Goal: Information Seeking & Learning: Learn about a topic

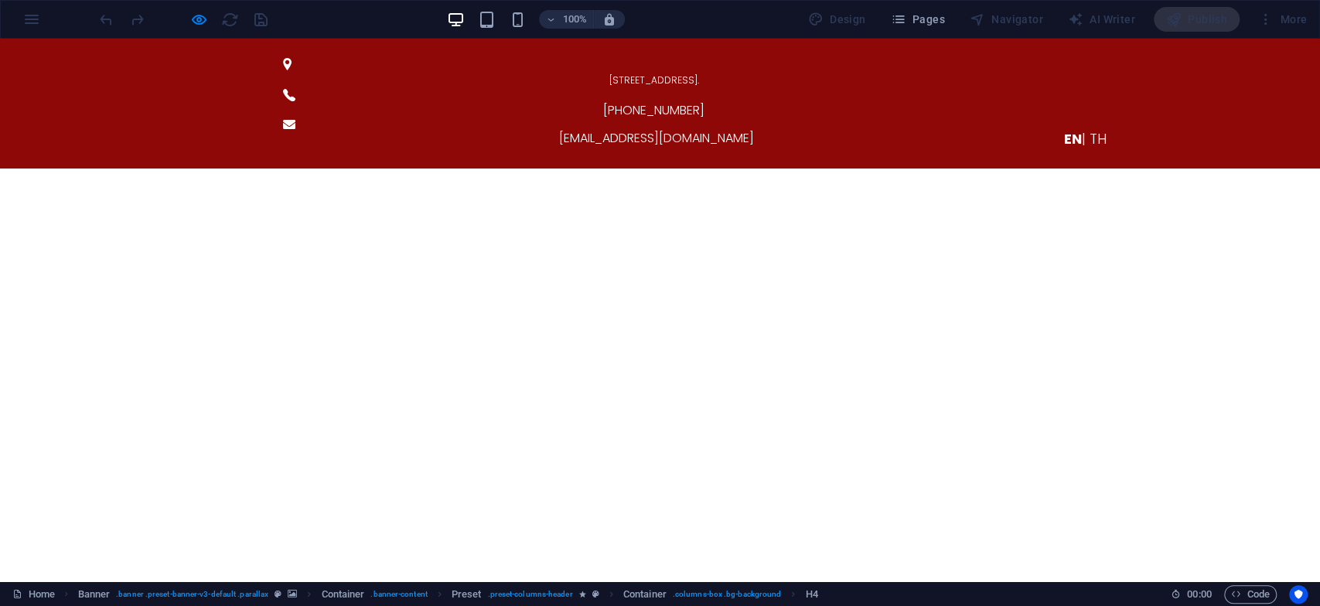
click at [1094, 129] on span "| TH" at bounding box center [1094, 138] width 25 height 19
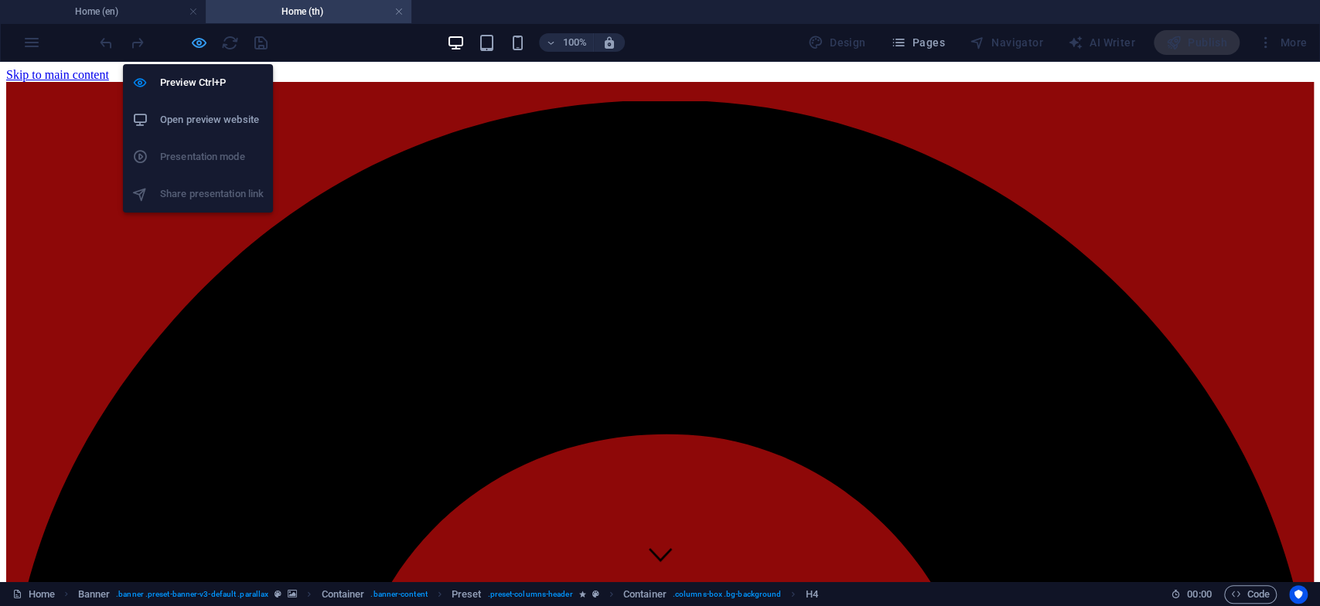
click at [206, 45] on icon "button" at bounding box center [199, 43] width 18 height 18
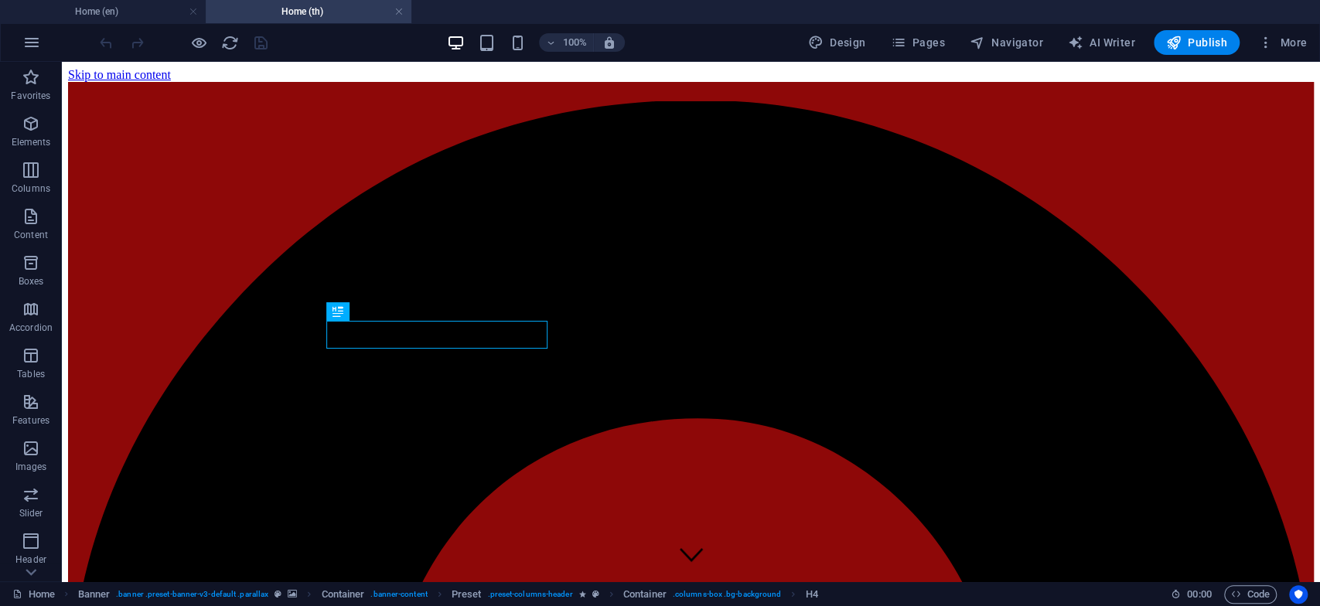
click at [186, 39] on div at bounding box center [183, 42] width 173 height 25
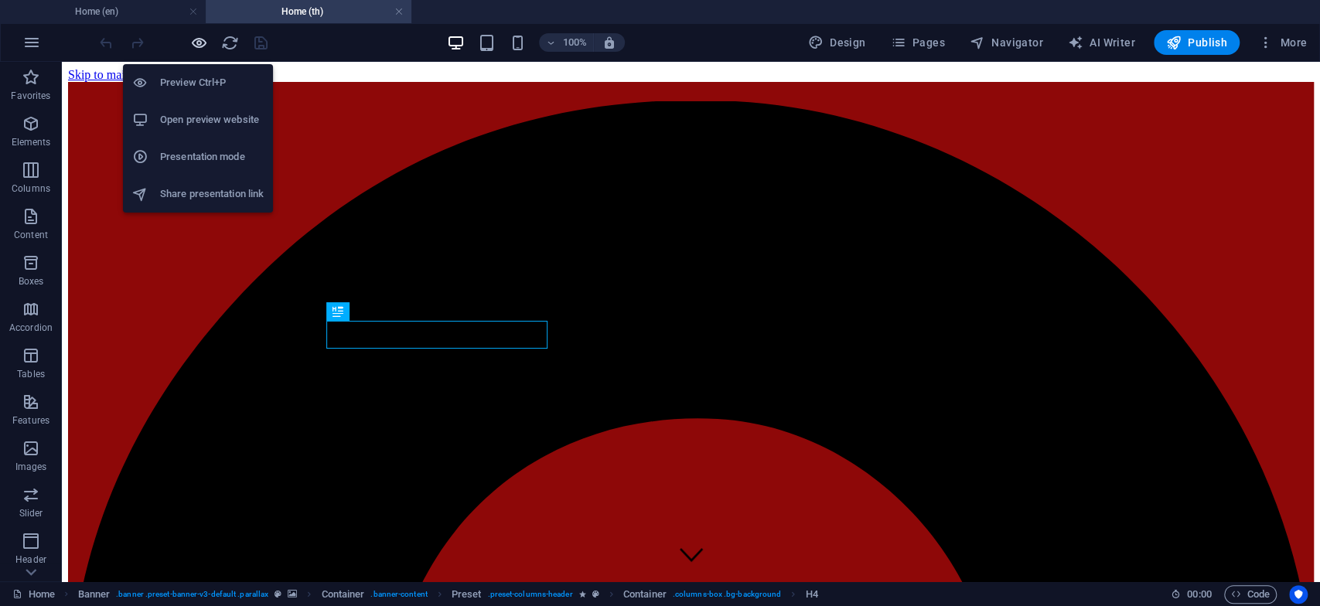
click at [193, 41] on icon "button" at bounding box center [199, 43] width 18 height 18
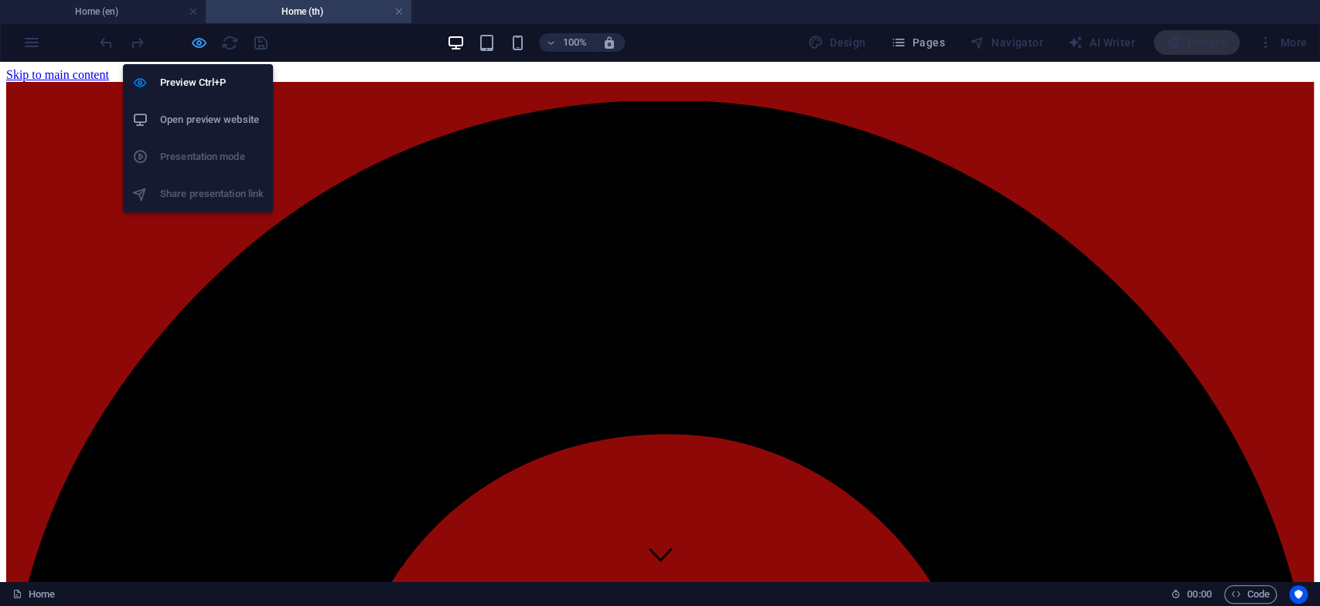
click at [196, 39] on icon "button" at bounding box center [199, 43] width 18 height 18
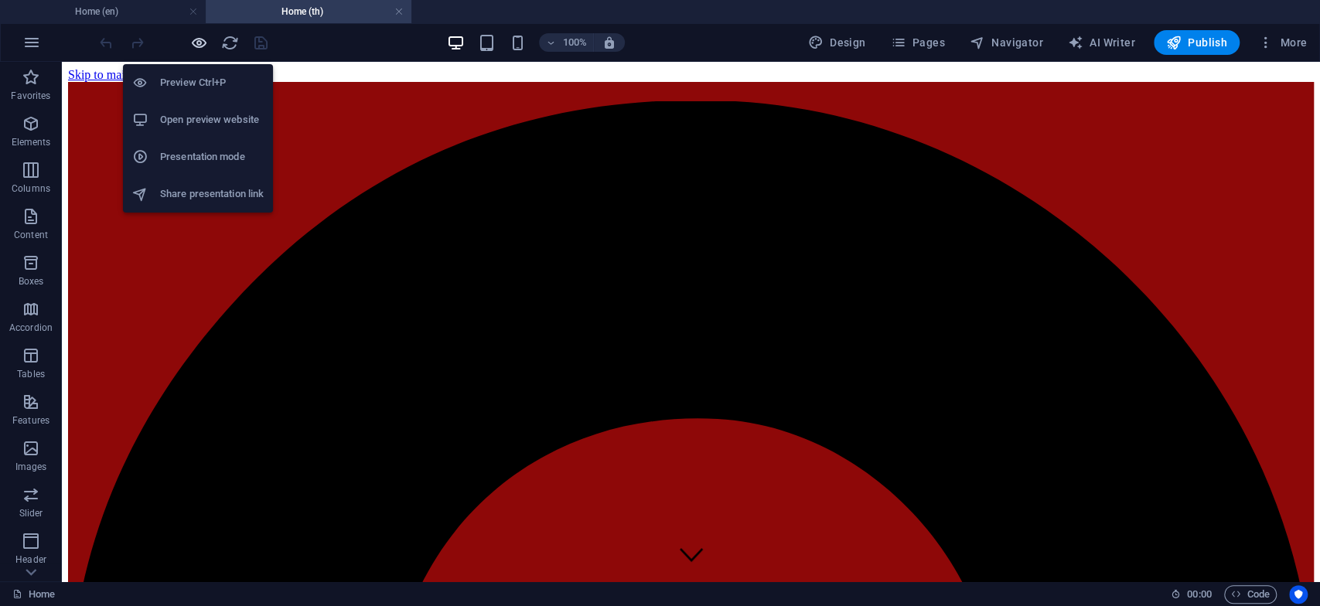
click at [197, 39] on icon "button" at bounding box center [199, 43] width 18 height 18
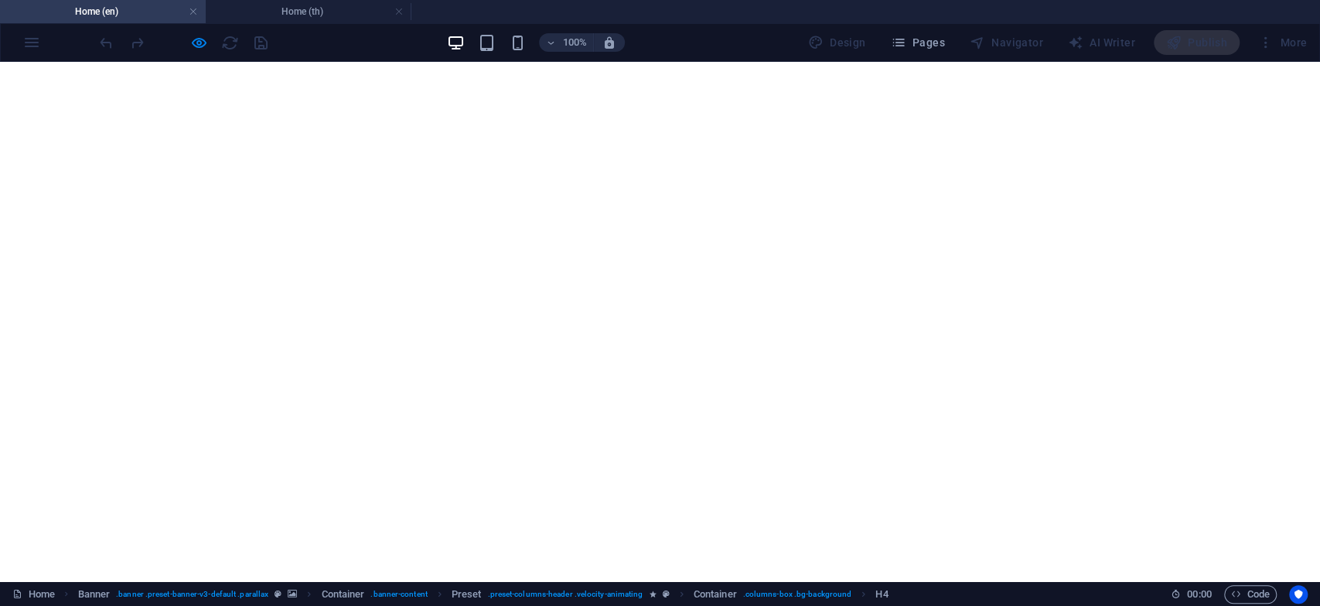
scroll to position [257, 0]
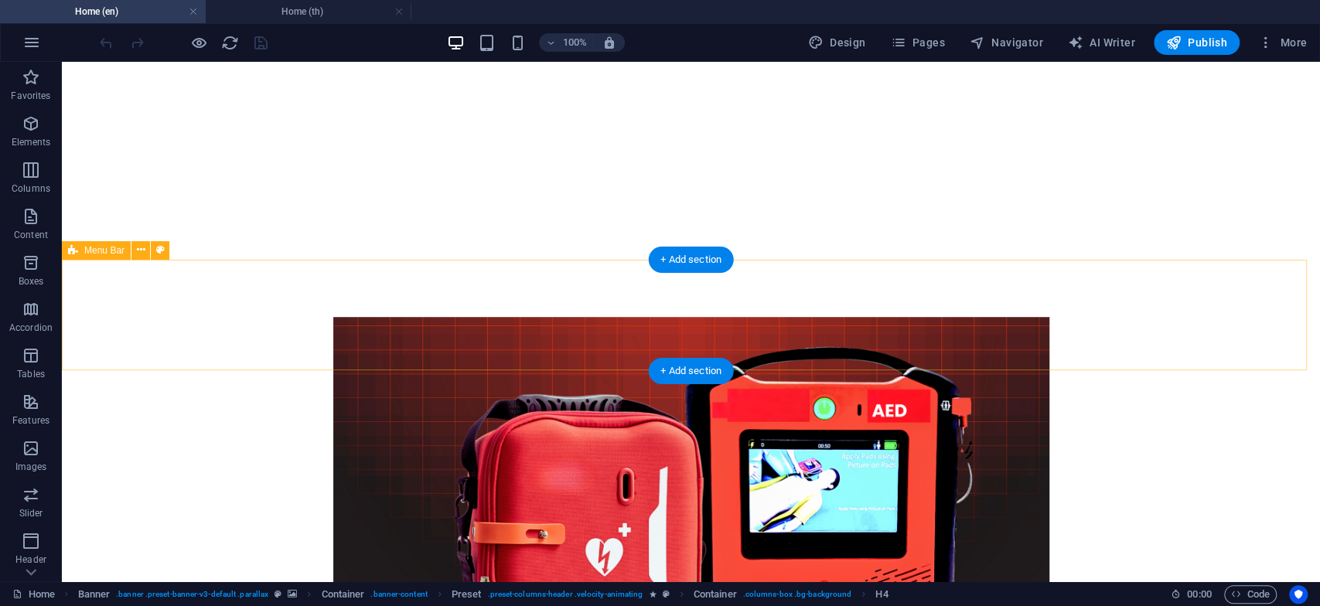
scroll to position [601, 0]
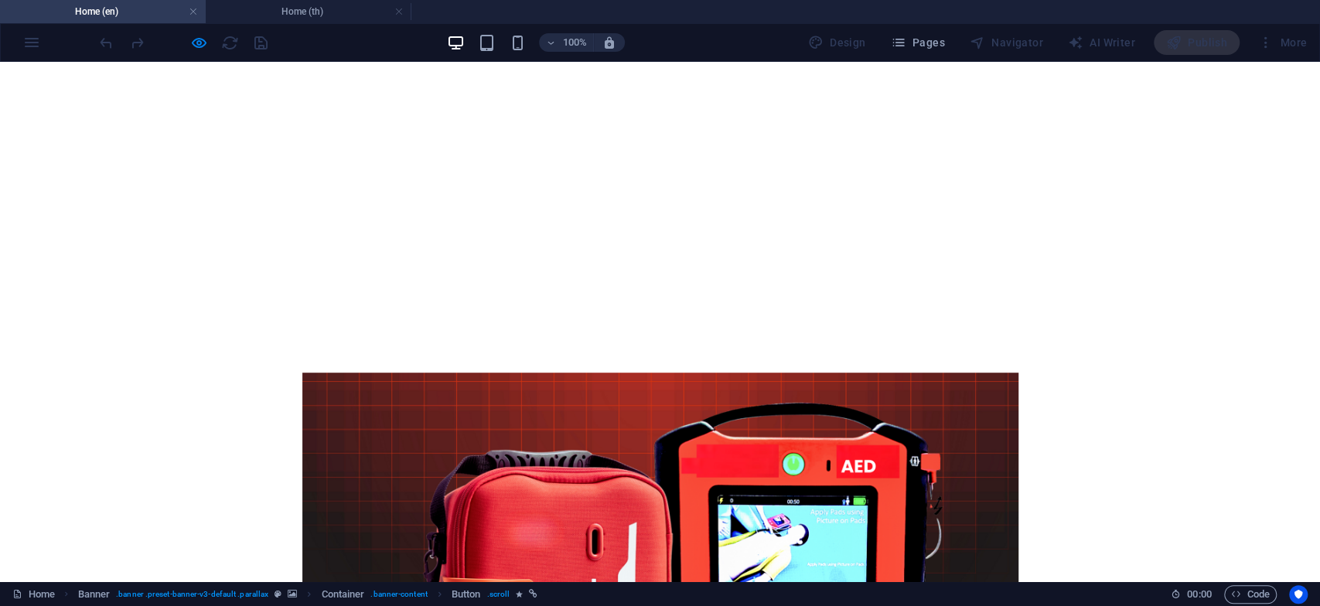
scroll to position [515, 0]
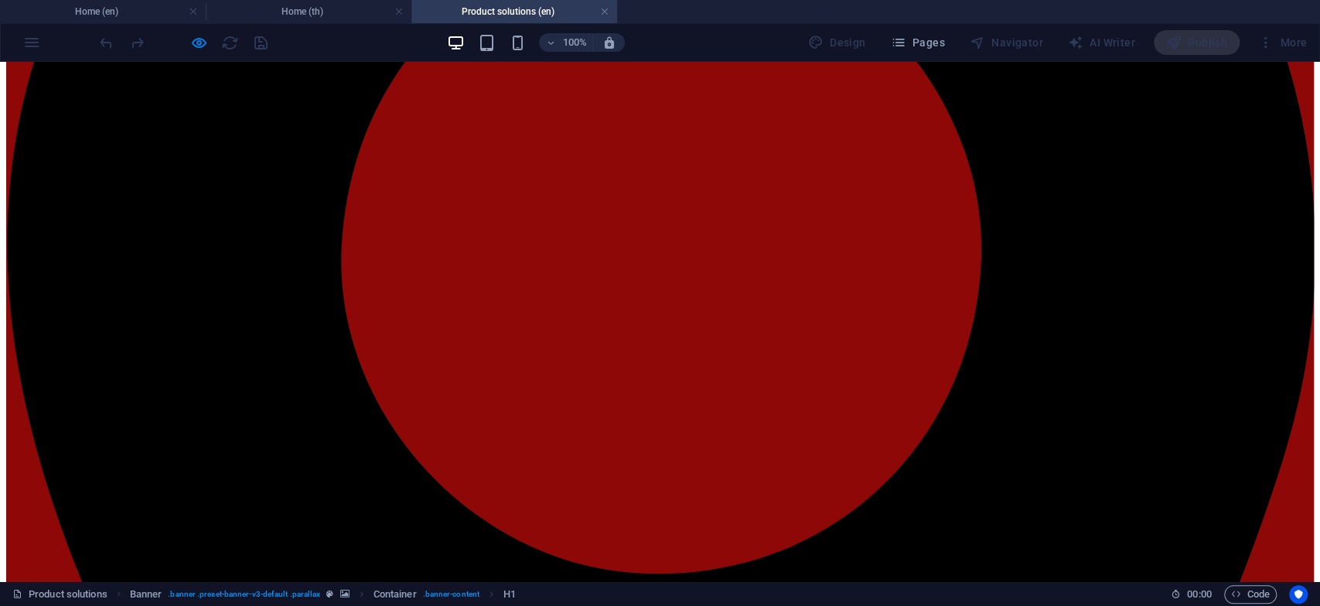
scroll to position [687, 0]
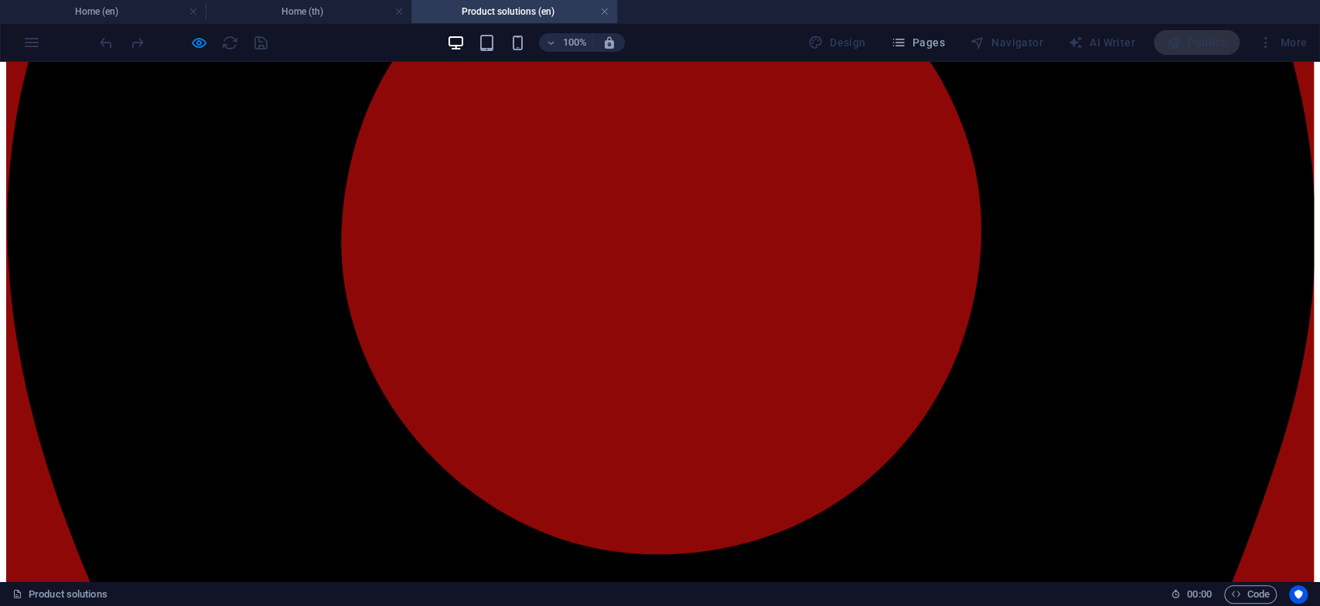
scroll to position [515, 0]
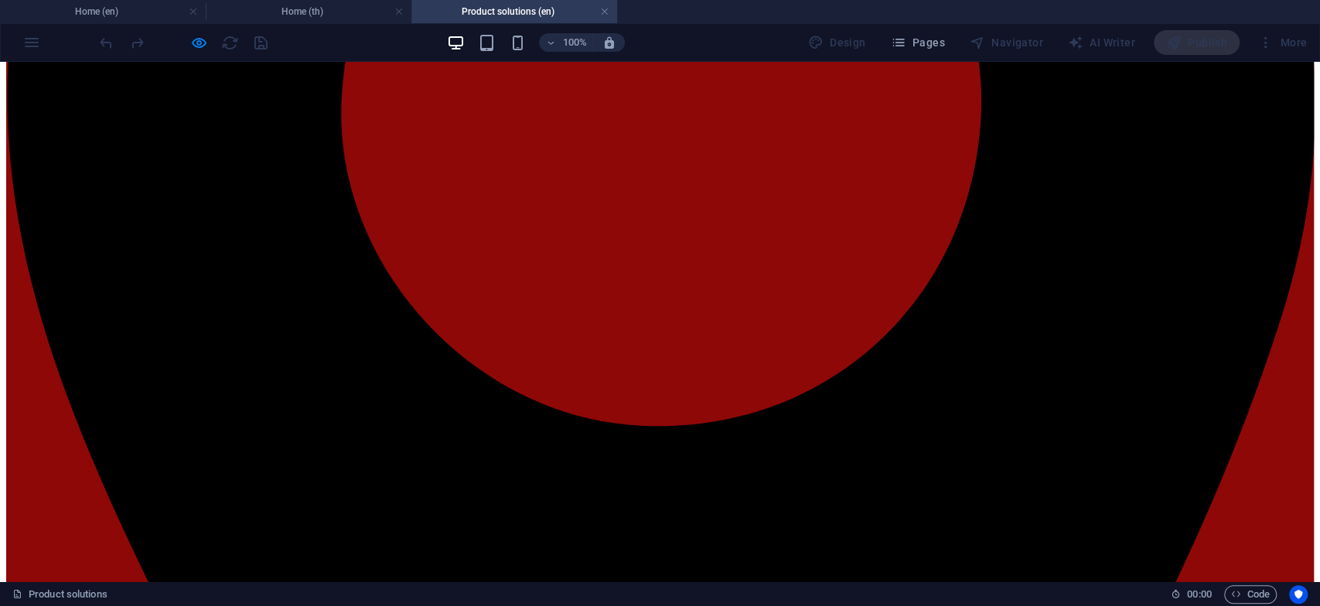
scroll to position [601, 0]
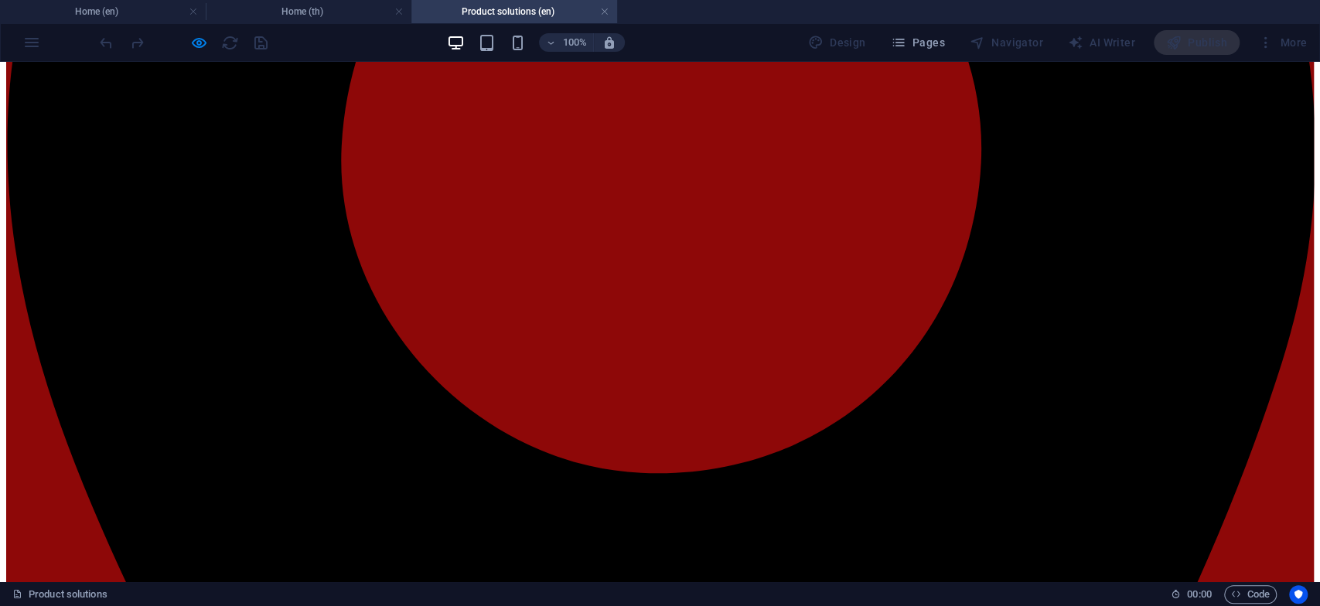
click at [186, 39] on div at bounding box center [183, 42] width 173 height 25
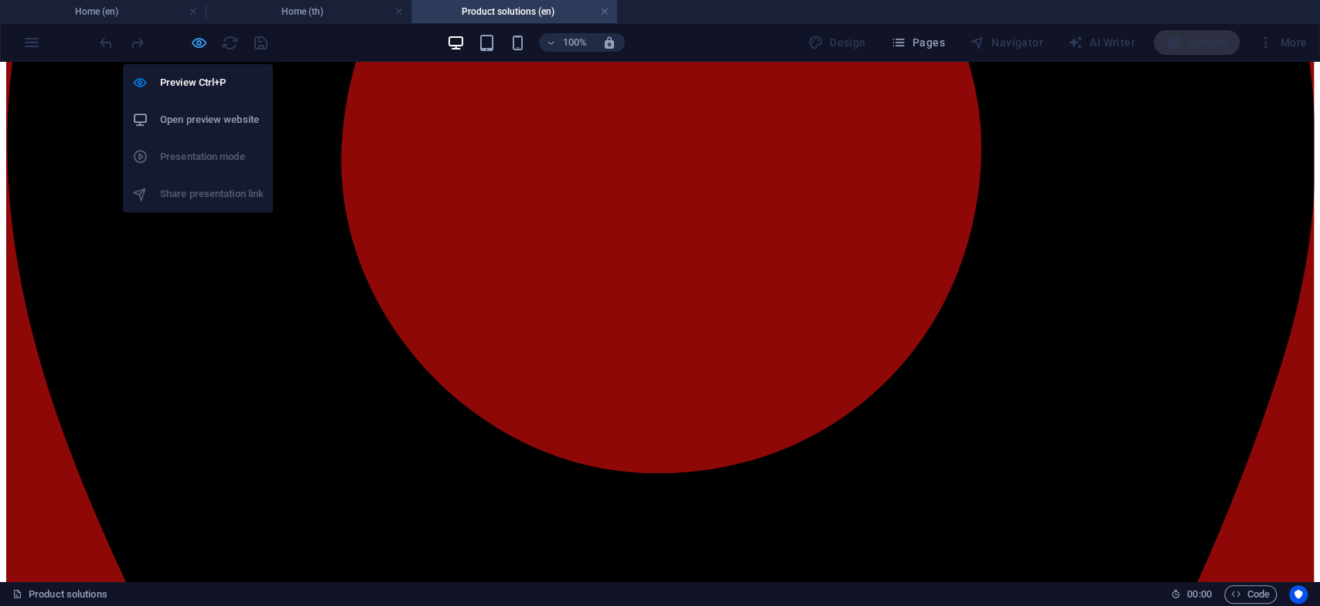
click at [192, 40] on icon "button" at bounding box center [199, 43] width 18 height 18
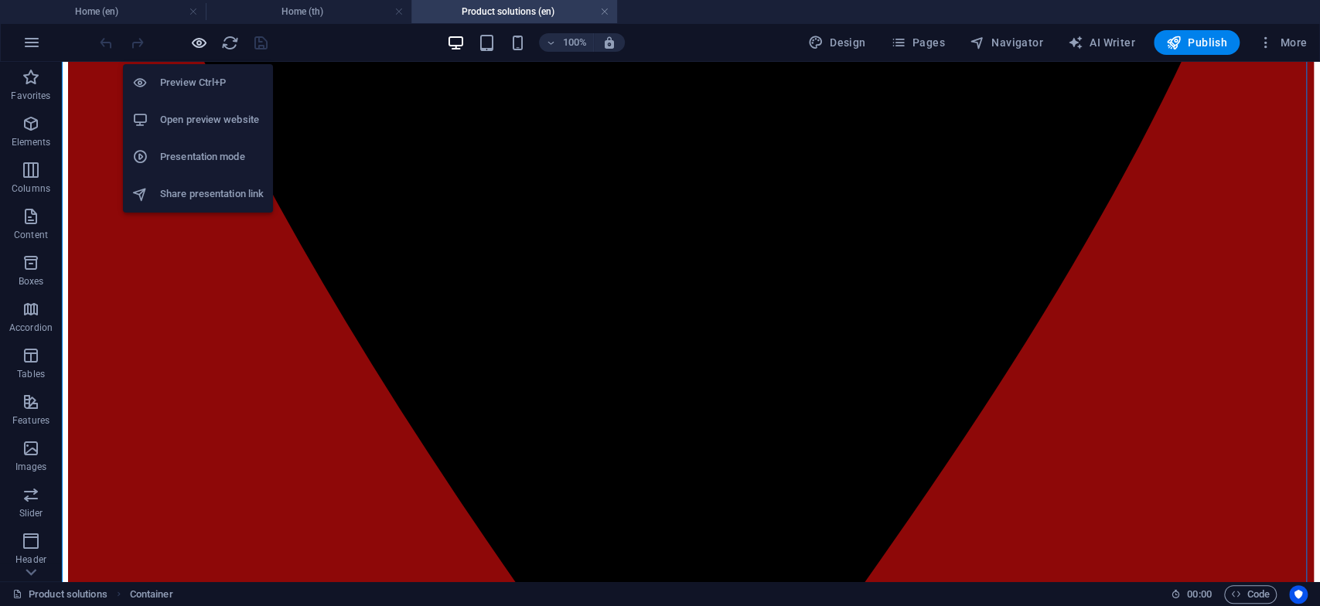
click at [200, 36] on icon "button" at bounding box center [199, 43] width 18 height 18
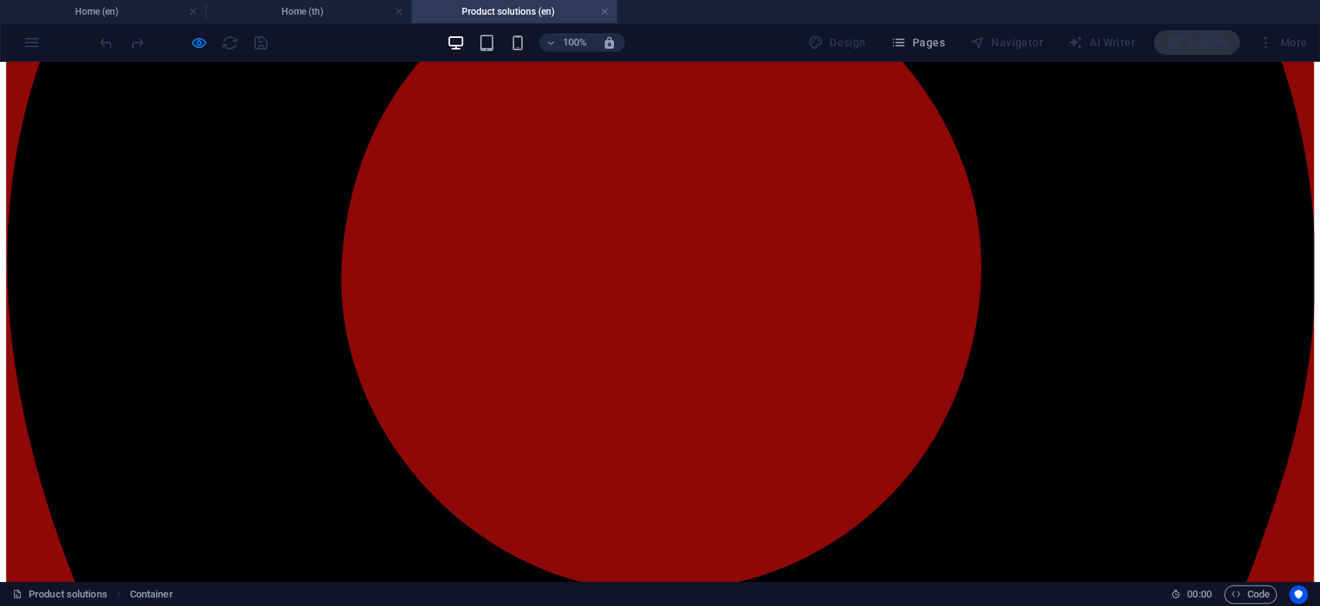
scroll to position [343, 0]
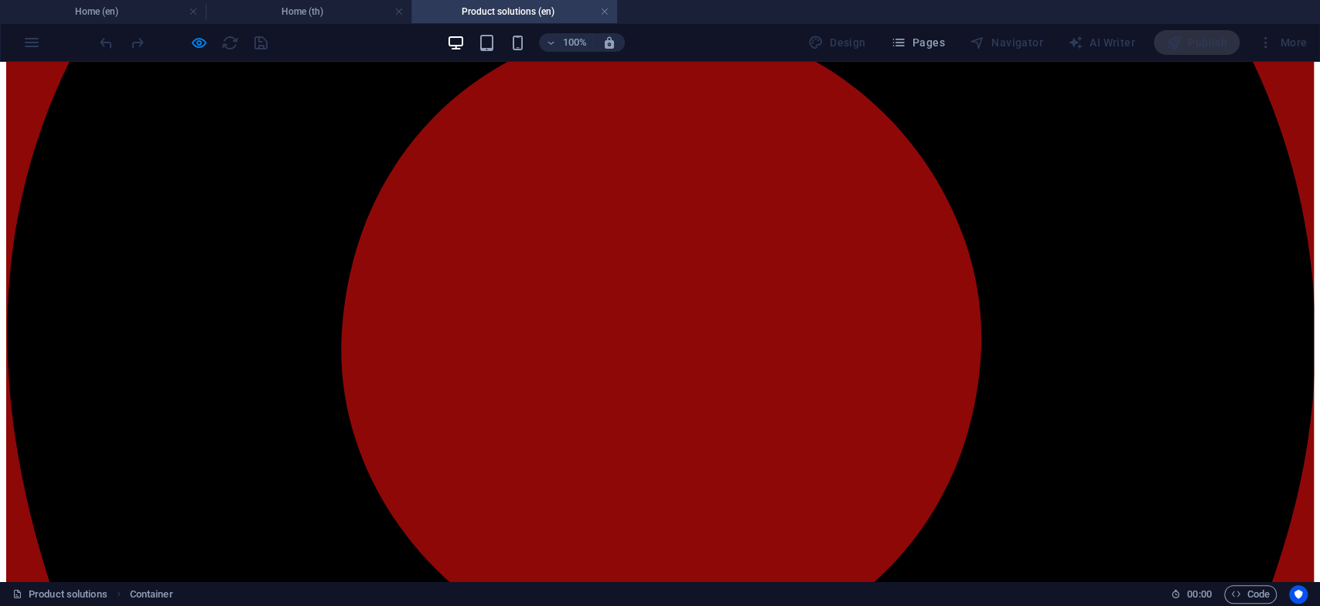
scroll to position [601, 0]
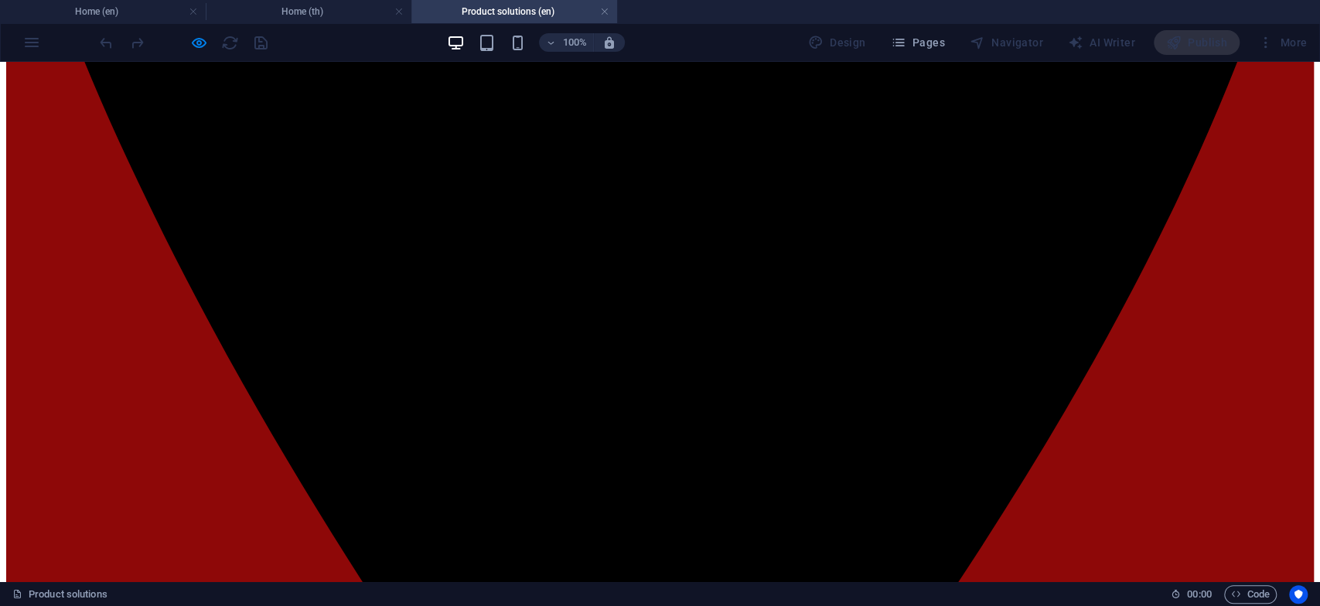
scroll to position [907, 0]
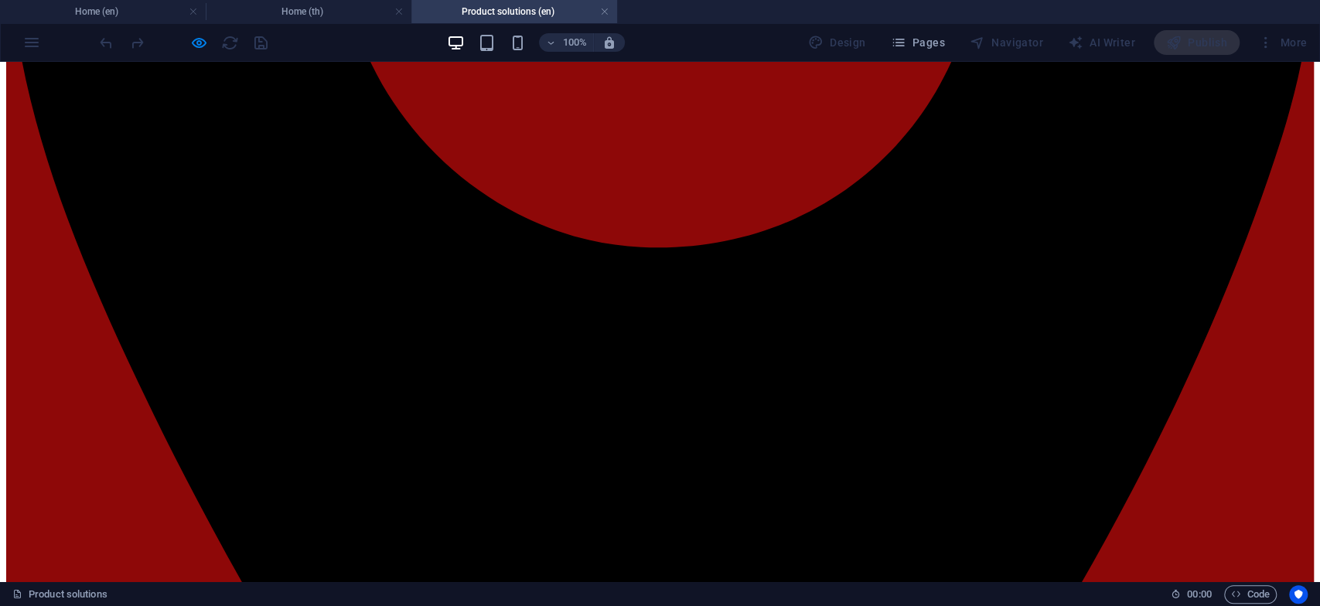
scroll to position [821, 0]
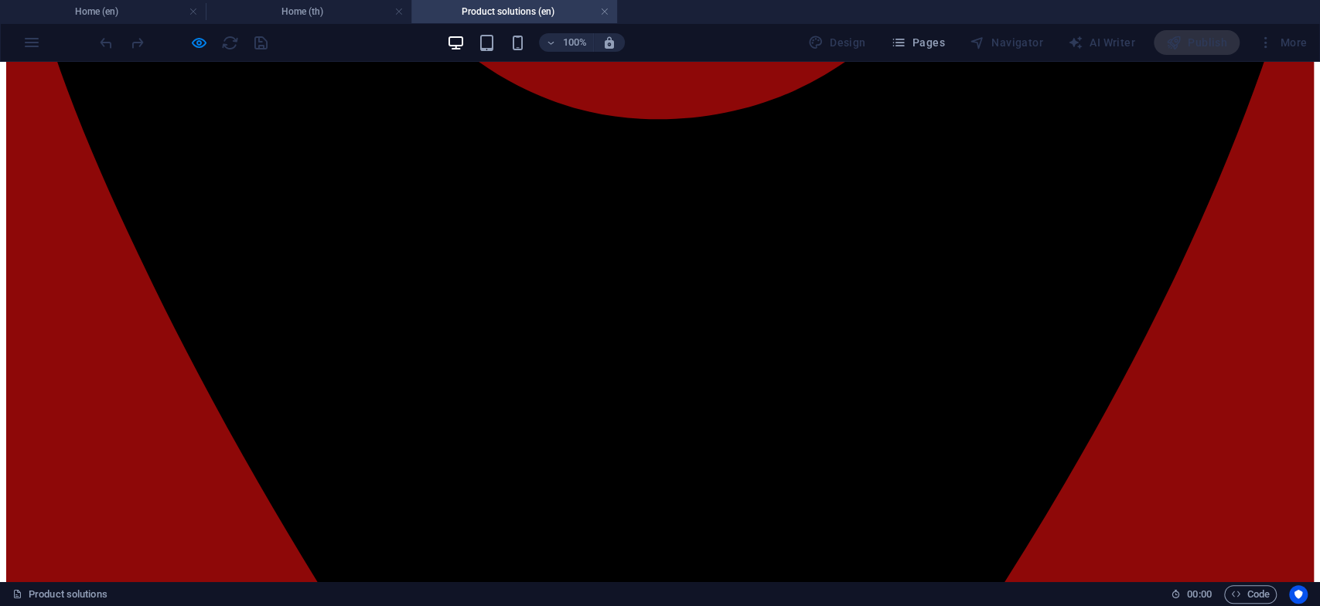
scroll to position [907, 0]
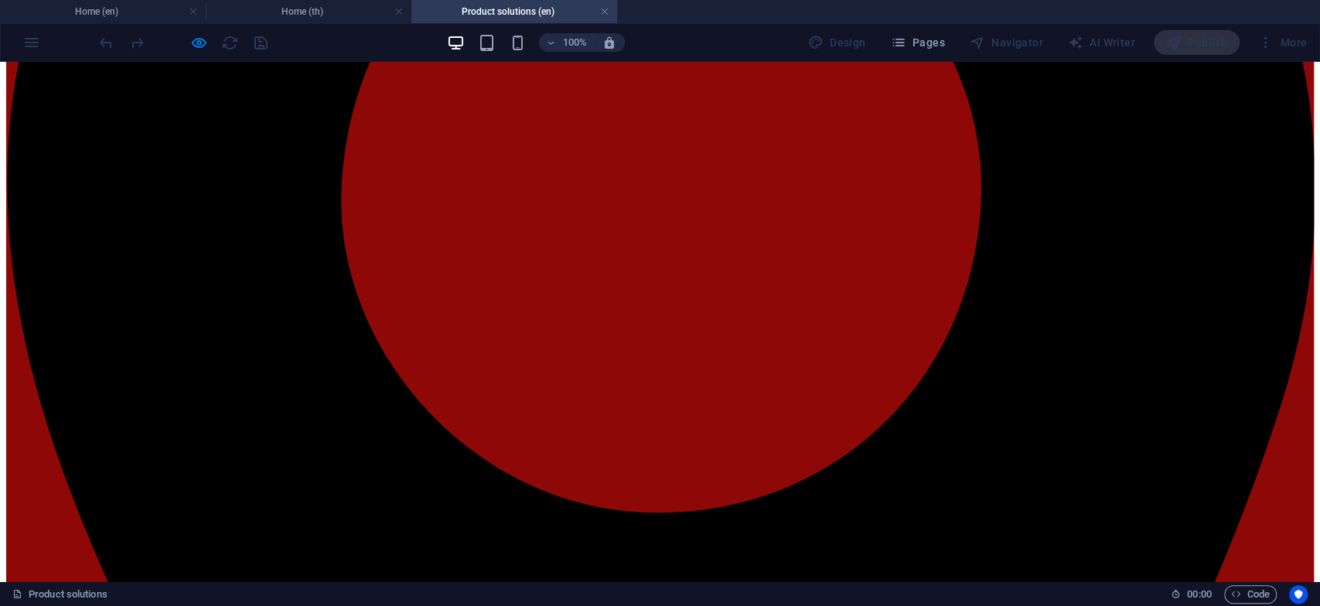
scroll to position [563, 0]
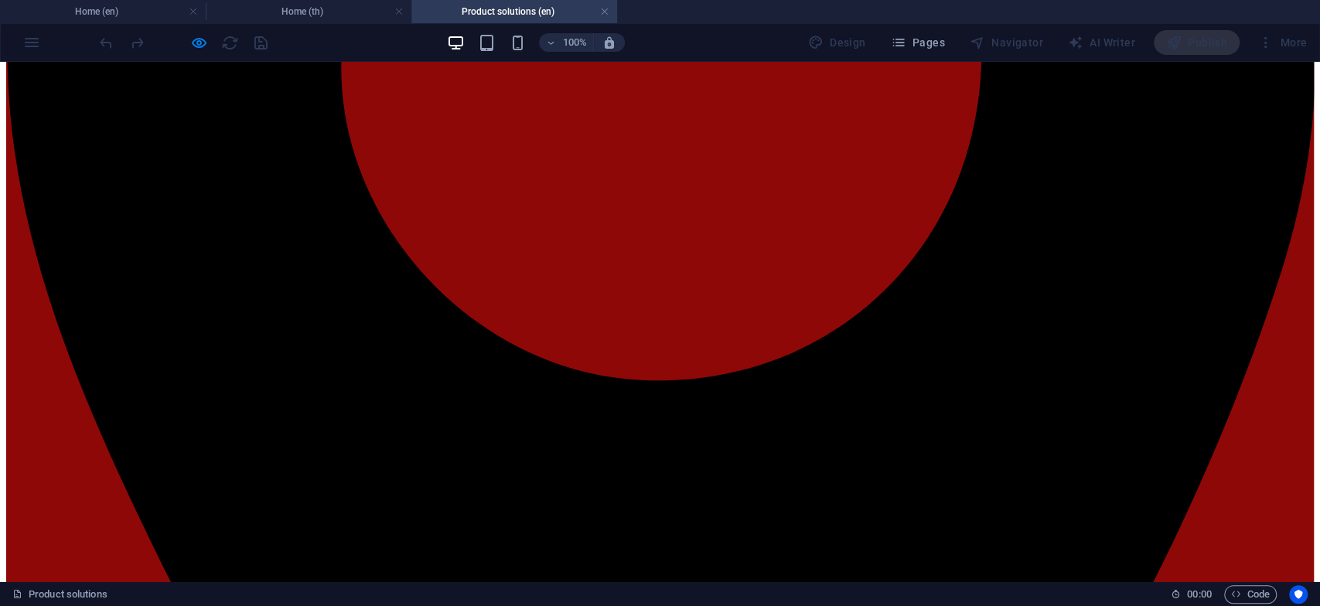
scroll to position [735, 0]
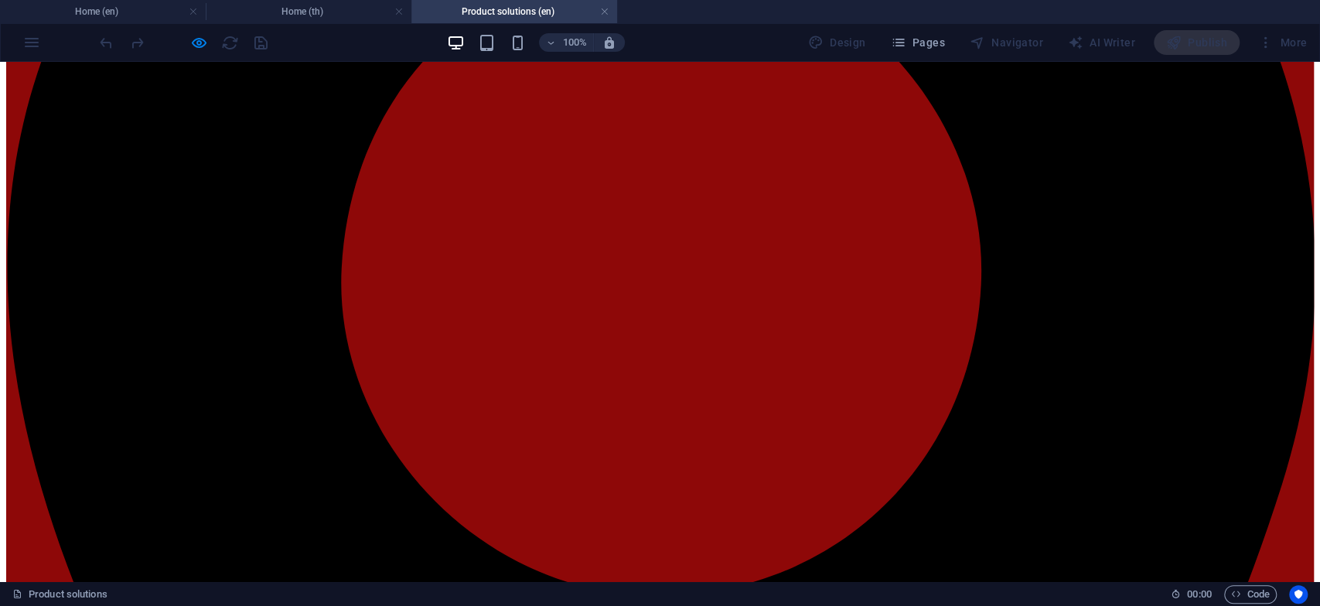
scroll to position [477, 0]
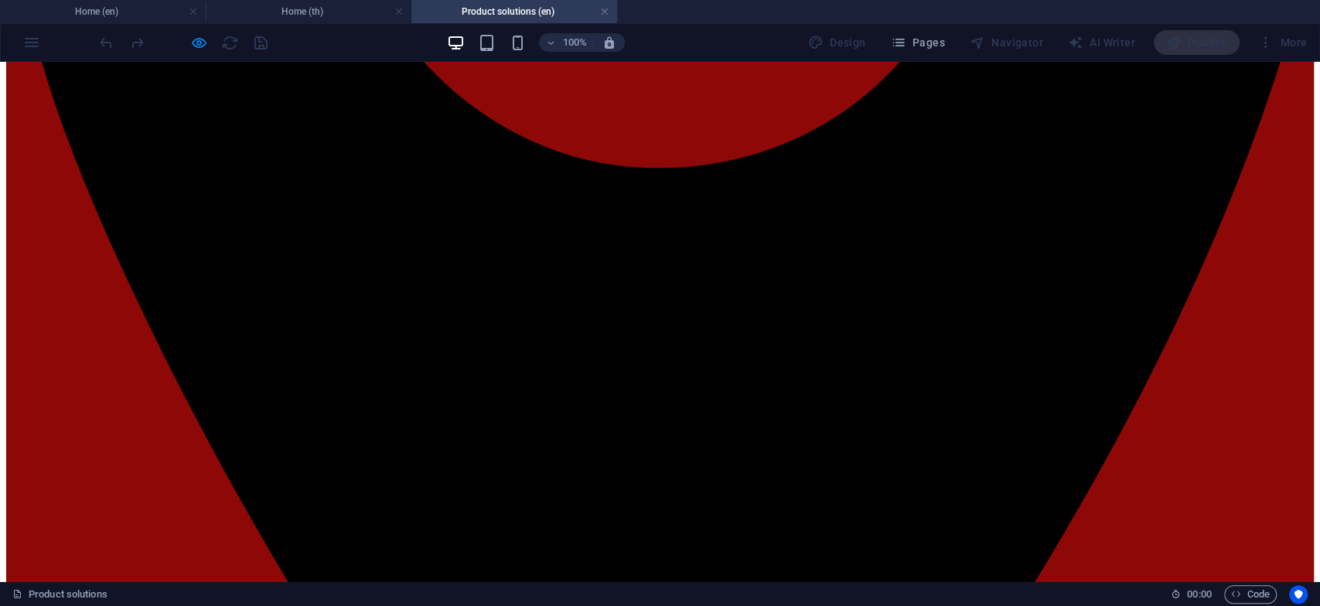
scroll to position [907, 0]
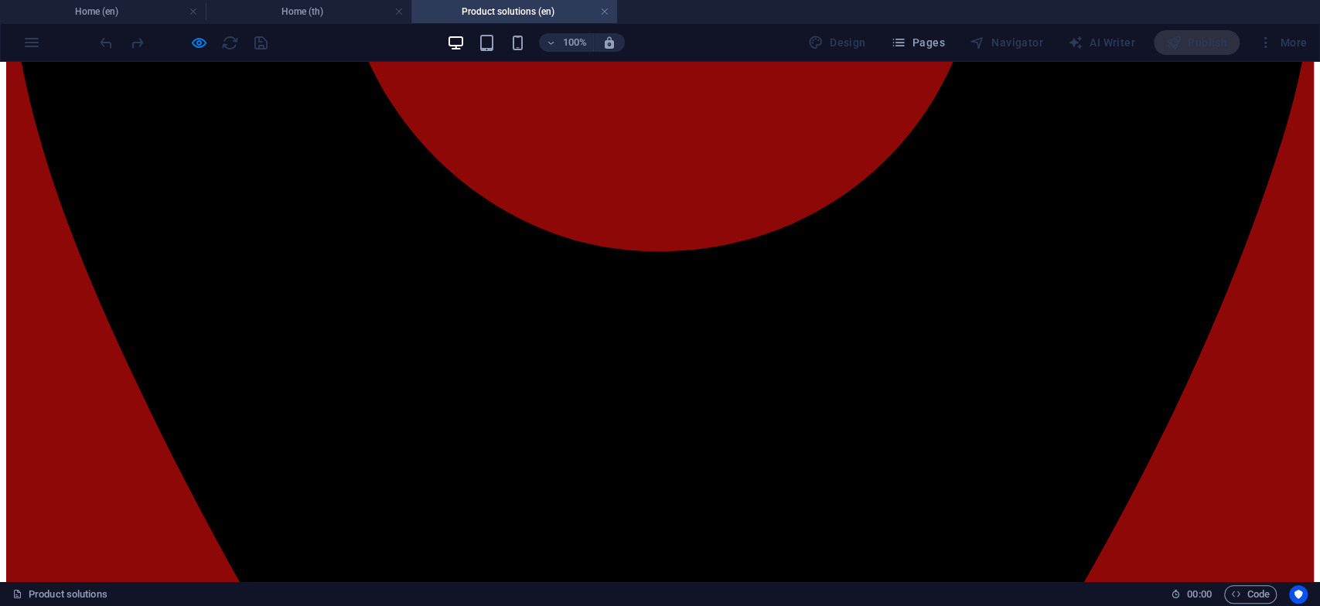
scroll to position [821, 0]
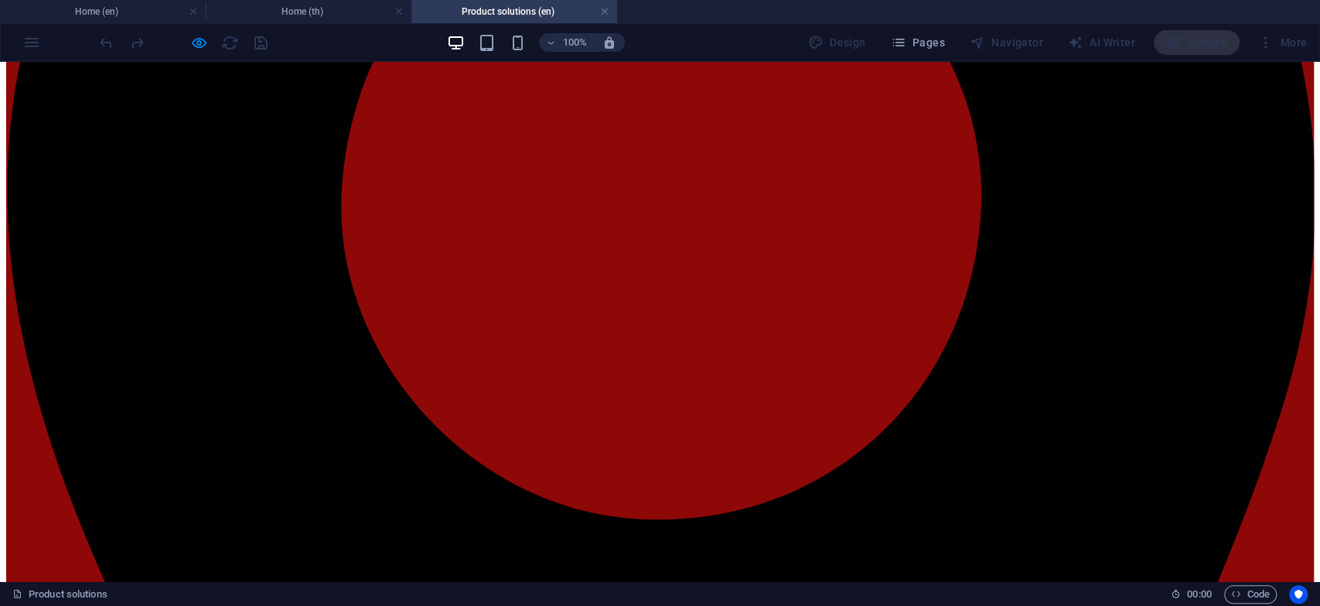
scroll to position [477, 0]
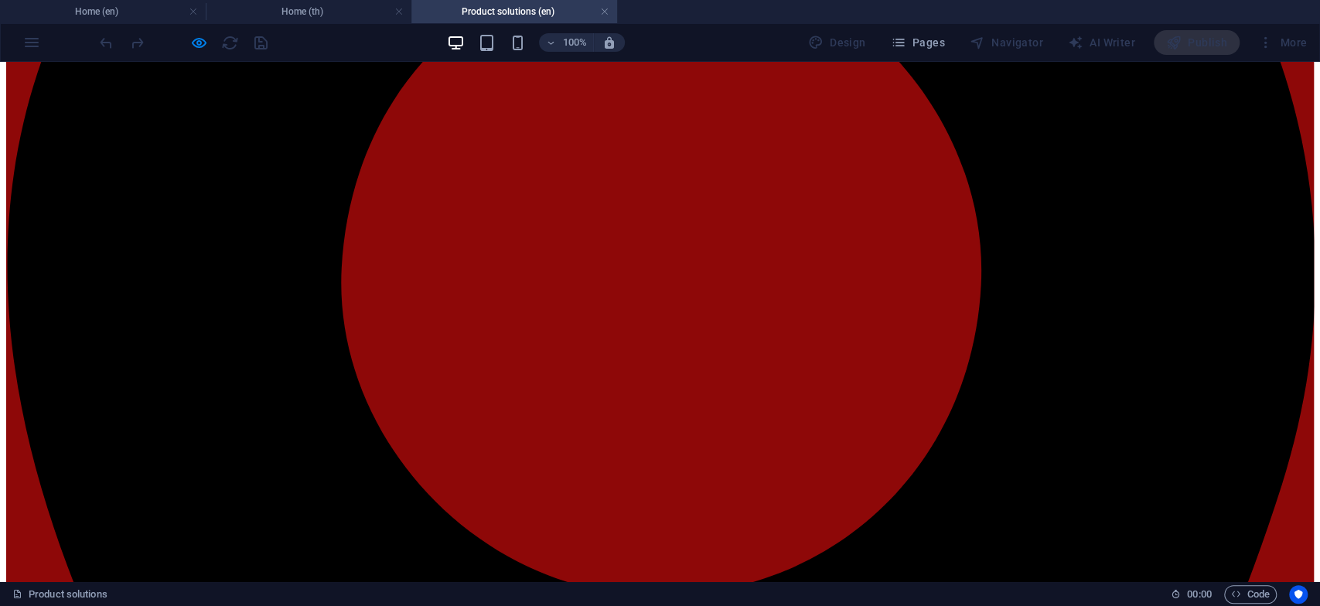
scroll to position [477, 0]
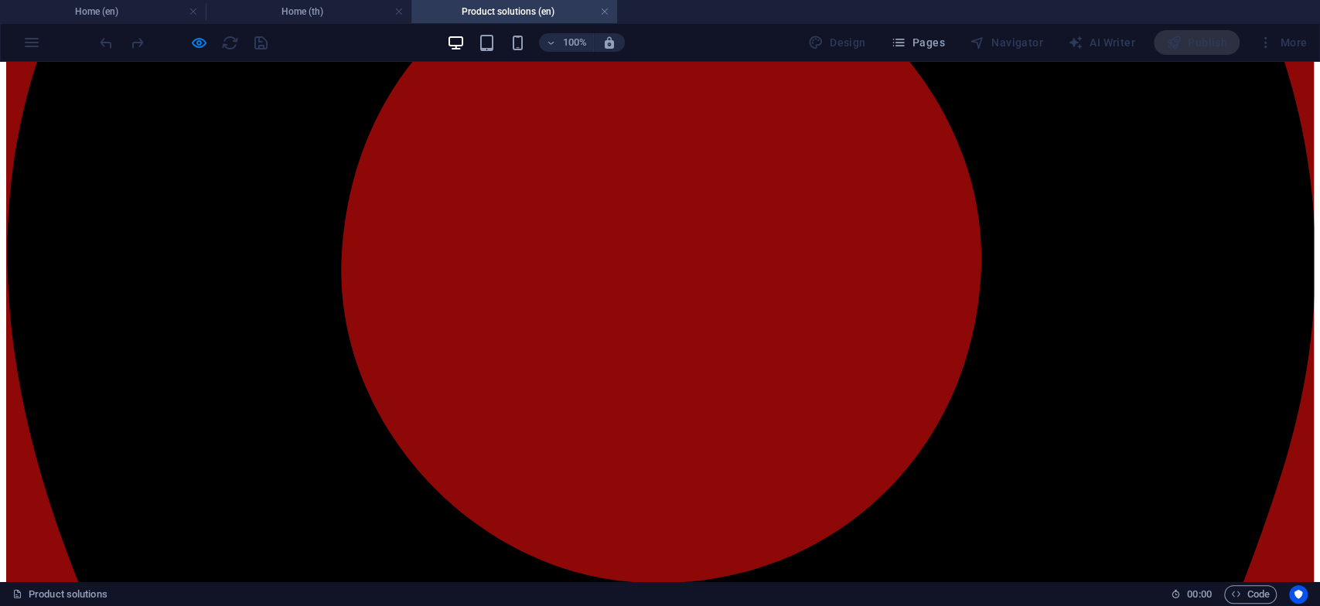
scroll to position [305, 0]
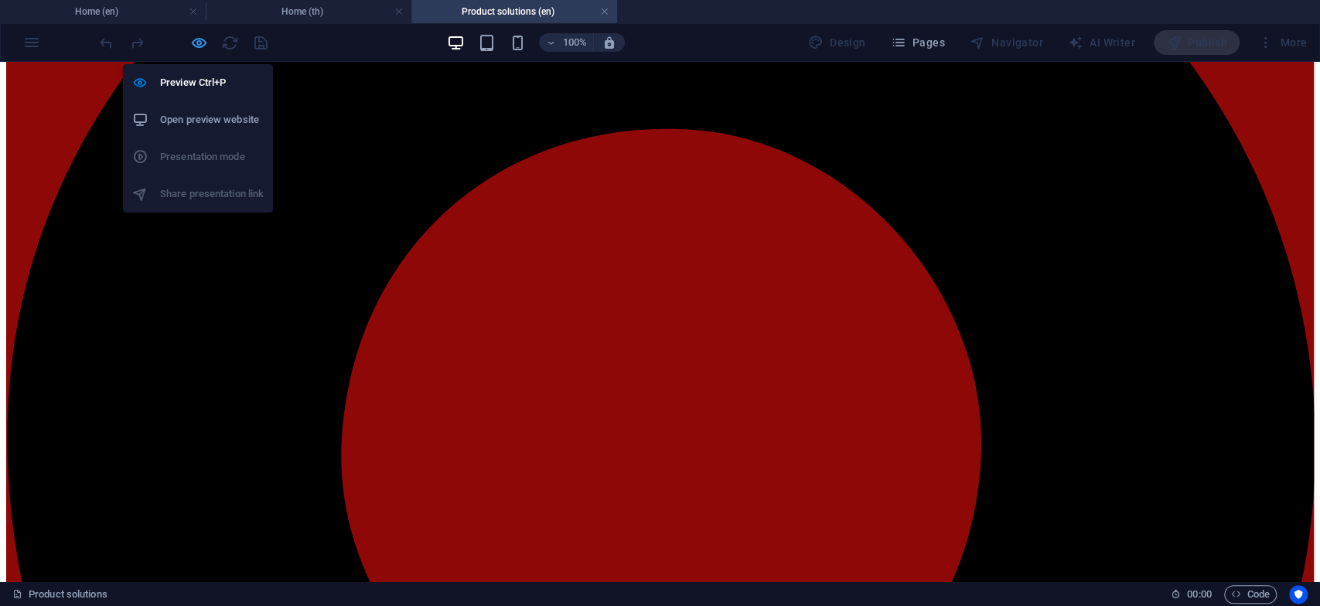
click at [190, 44] on icon "button" at bounding box center [199, 43] width 18 height 18
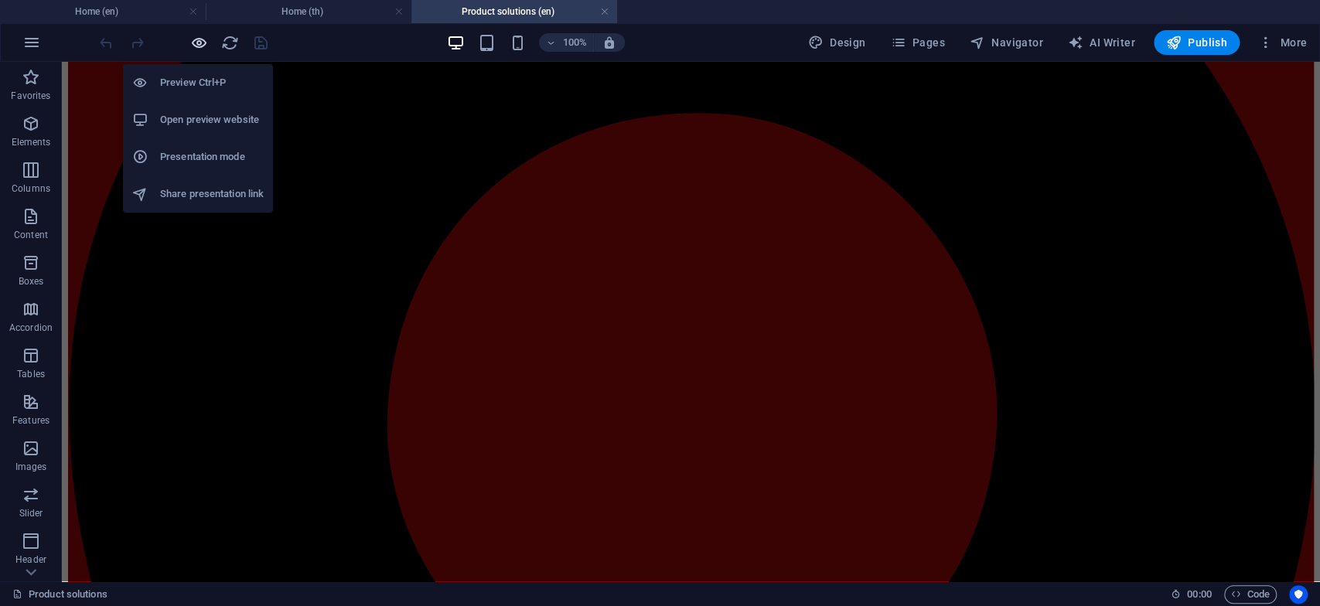
click at [192, 41] on icon "button" at bounding box center [199, 43] width 18 height 18
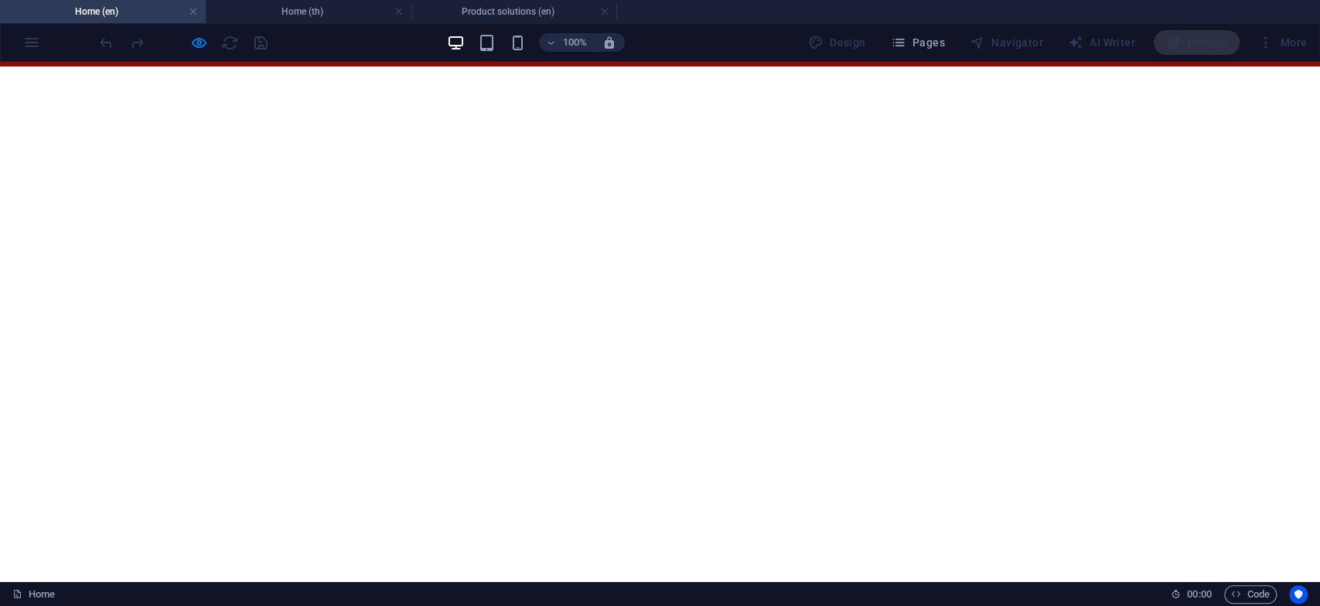
scroll to position [0, 0]
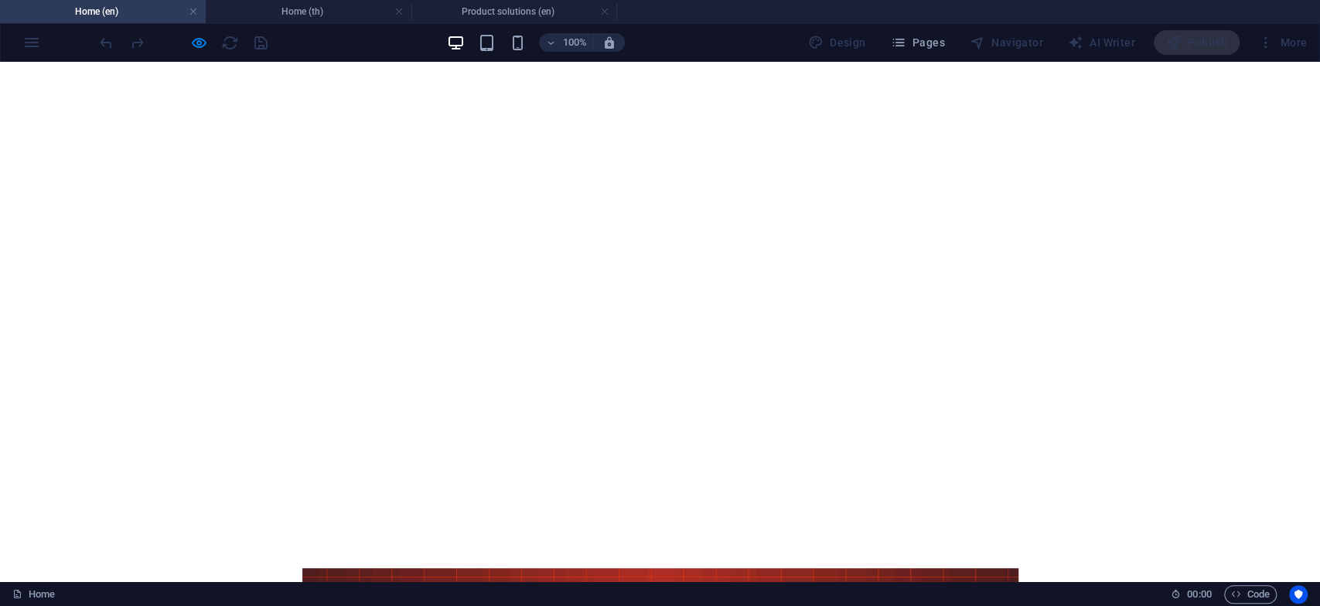
scroll to position [343, 0]
